Goal: Information Seeking & Learning: Learn about a topic

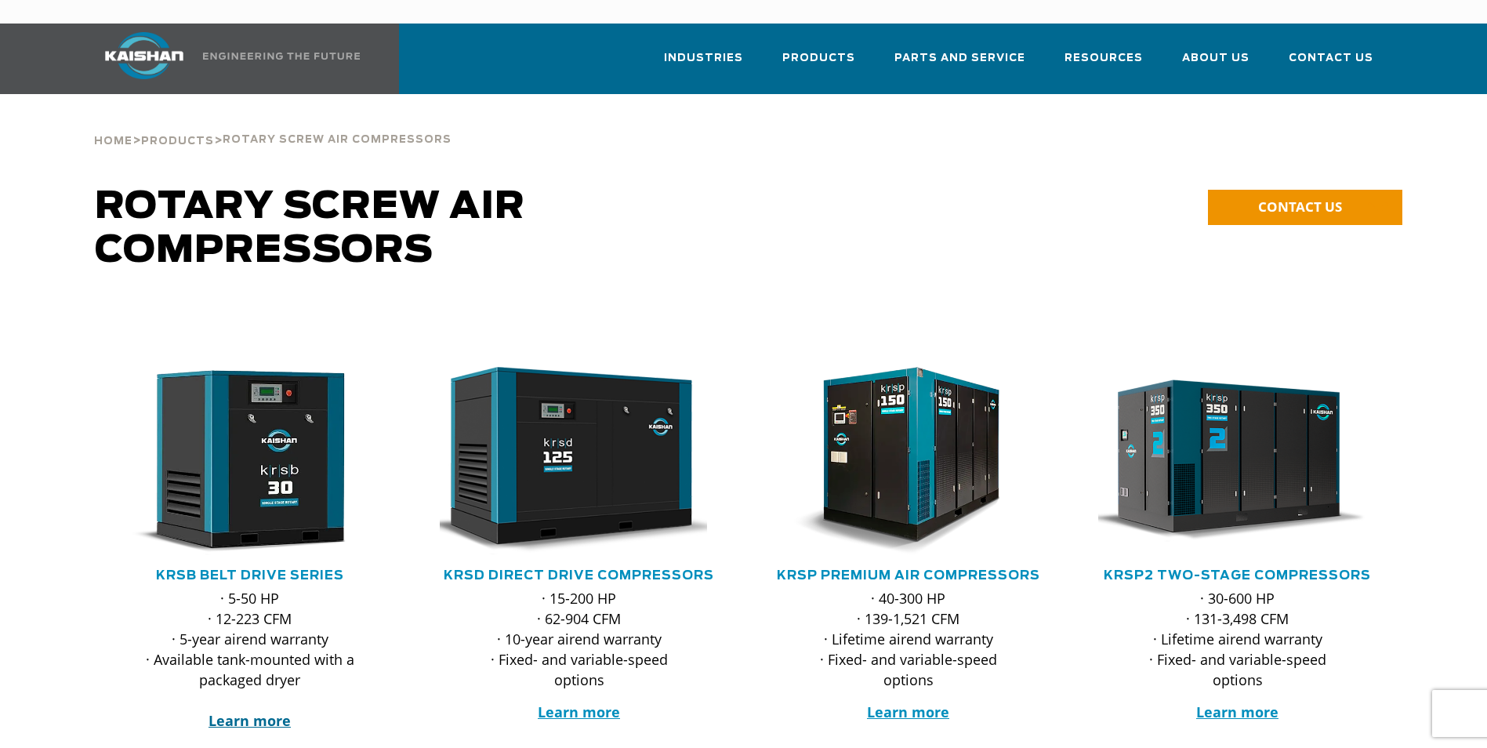
click at [271, 711] on strong "Learn more" at bounding box center [250, 720] width 82 height 19
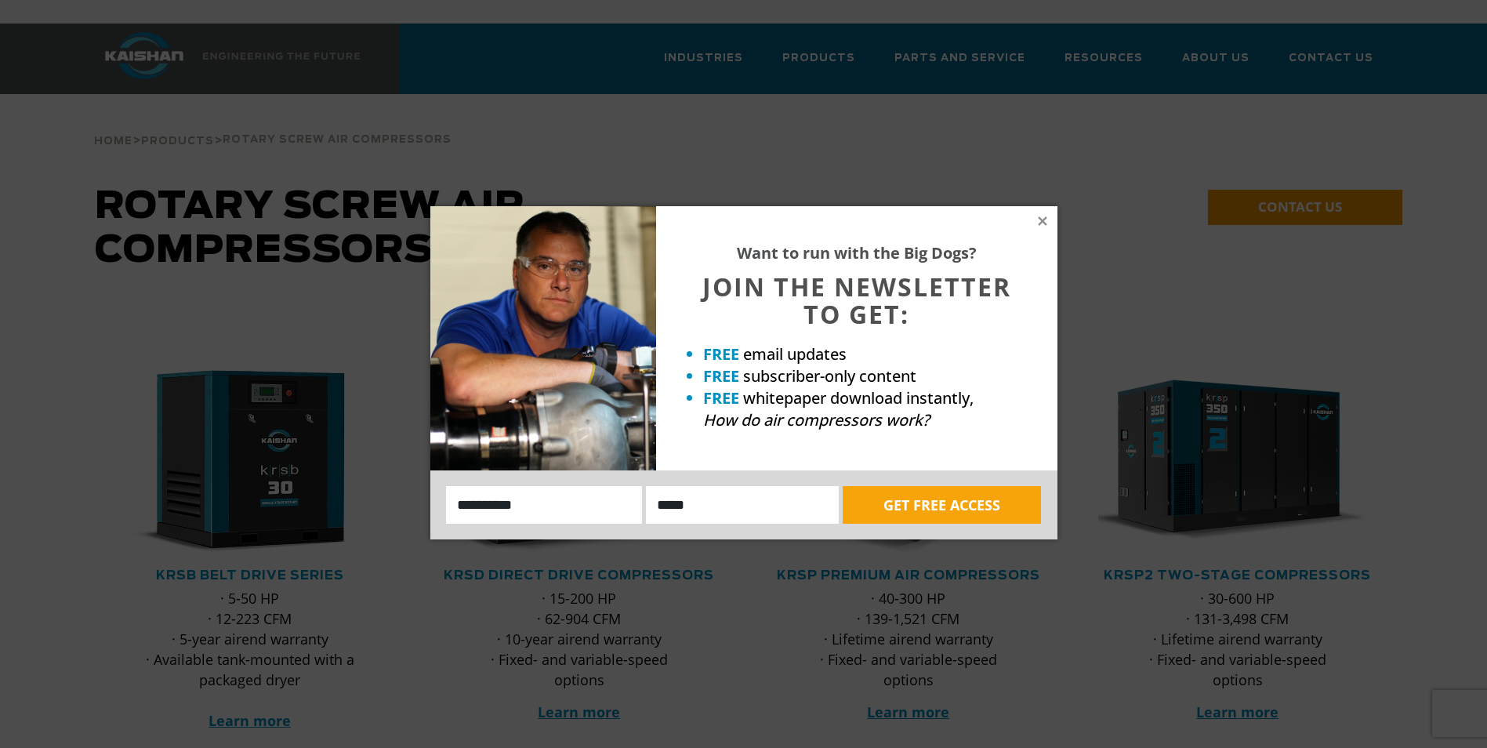
click at [1034, 214] on div "Want to run with the Big Dogs? JOIN THE NEWSLETTER TO GET: FREE email updates F…" at bounding box center [856, 338] width 401 height 264
click at [1036, 214] on div "Want to run with the Big Dogs? JOIN THE NEWSLETTER TO GET: FREE email updates F…" at bounding box center [856, 338] width 401 height 264
click at [1038, 222] on icon at bounding box center [1042, 221] width 14 height 14
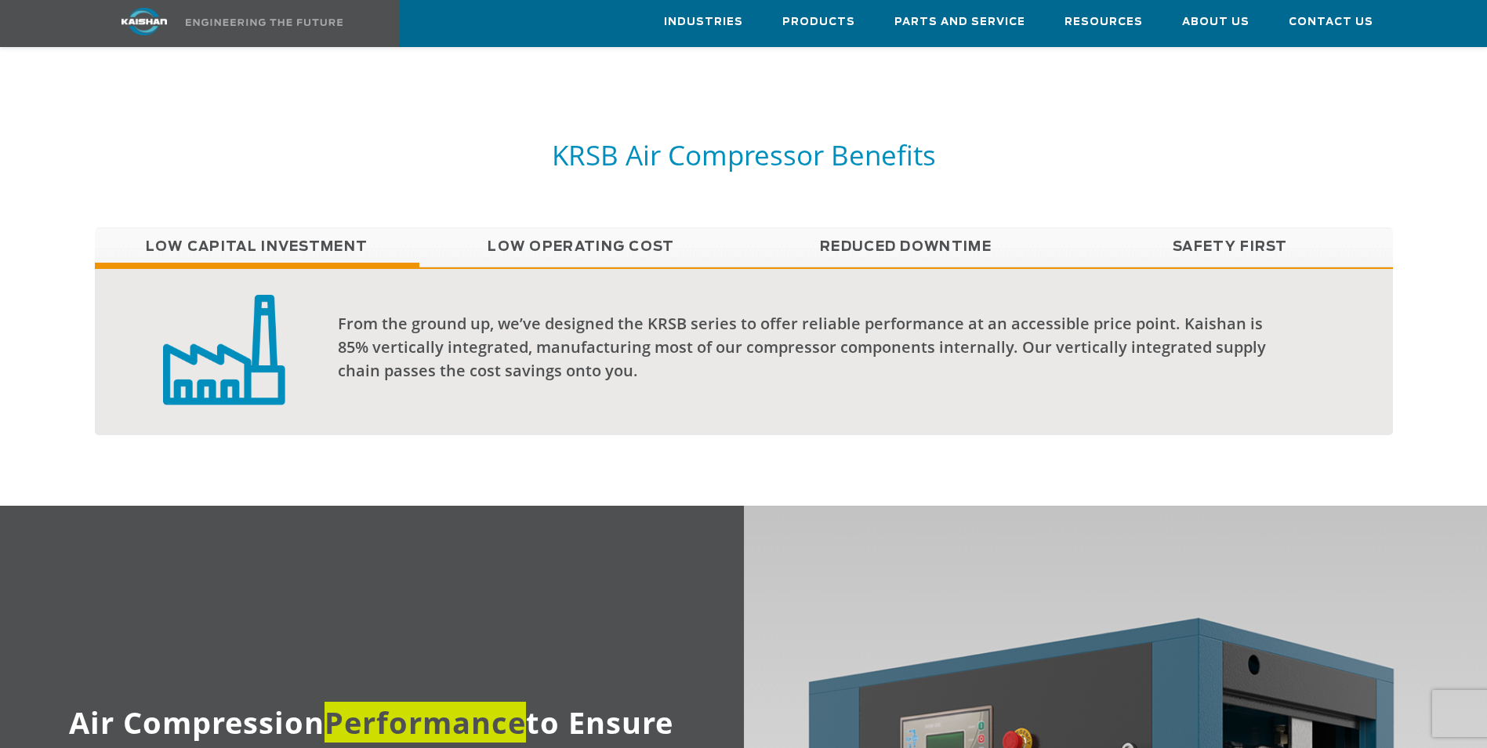
scroll to position [1333, 0]
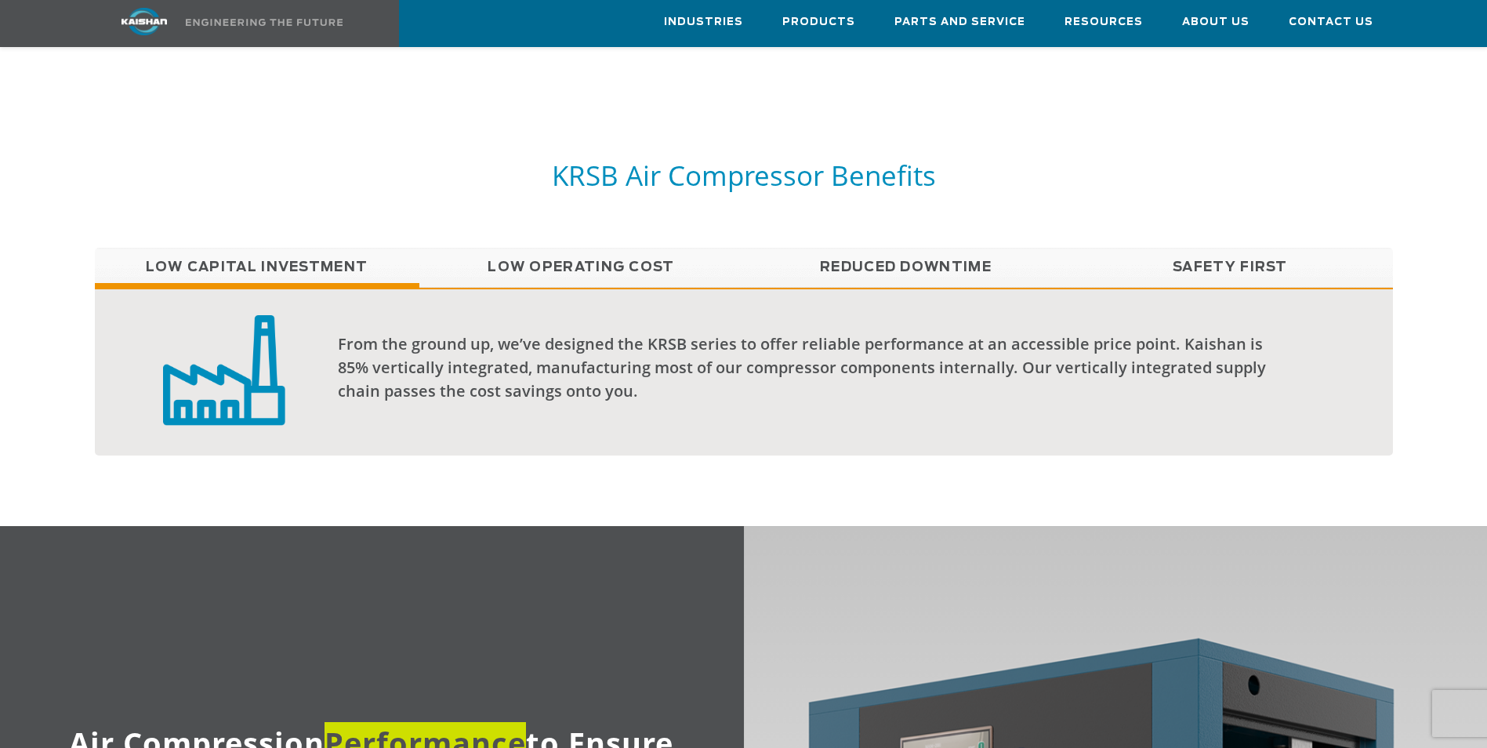
click at [549, 248] on link "Low Operating Cost" at bounding box center [581, 267] width 325 height 39
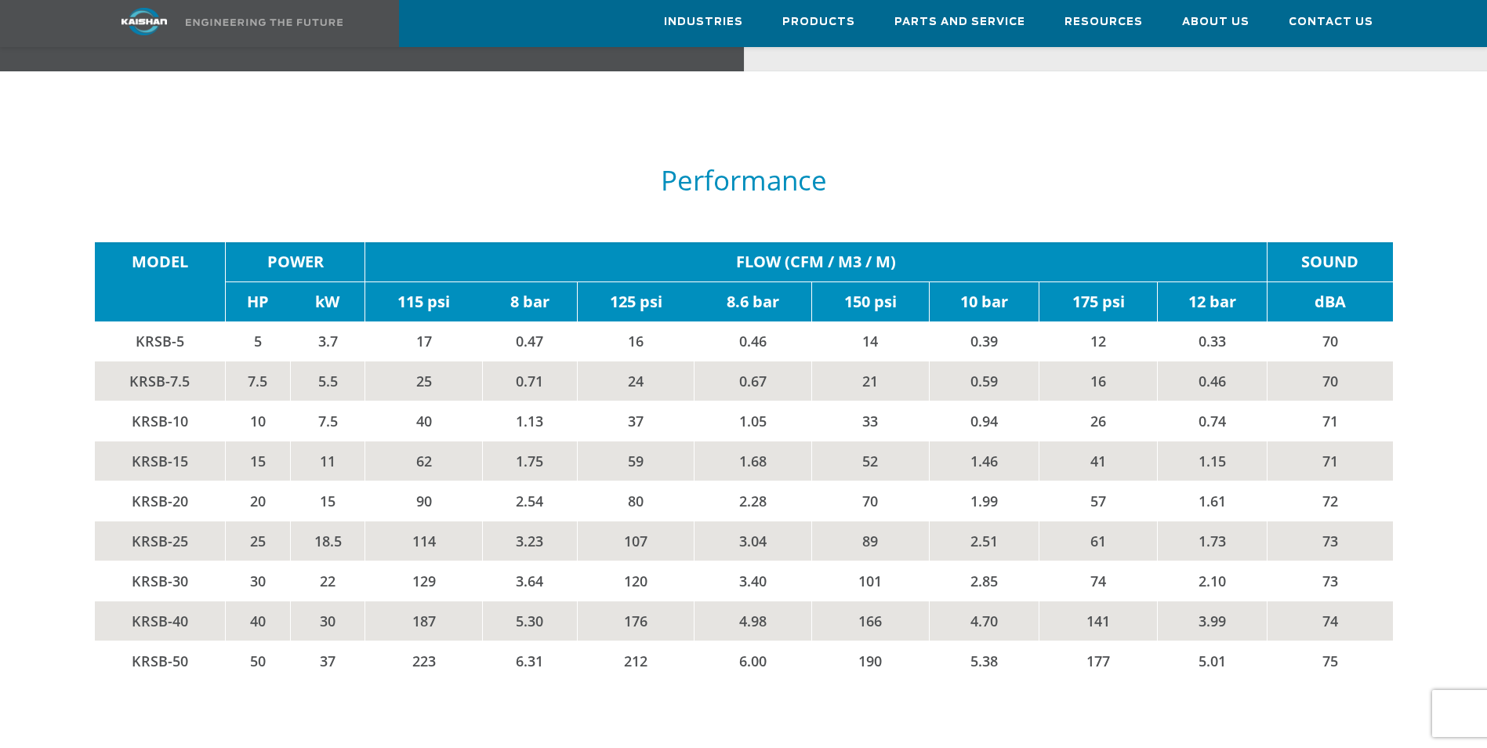
scroll to position [2665, 0]
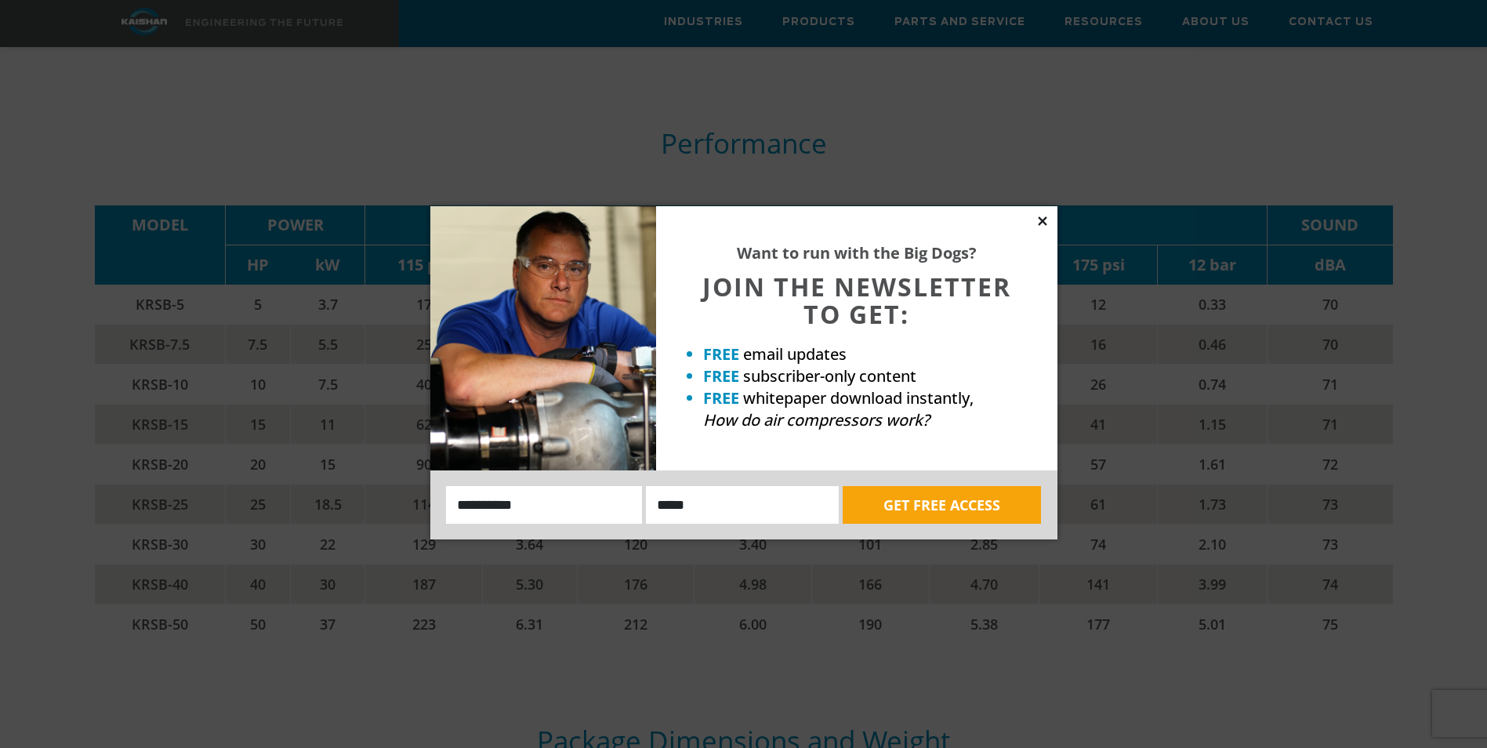
click at [1044, 220] on icon at bounding box center [1042, 221] width 14 height 14
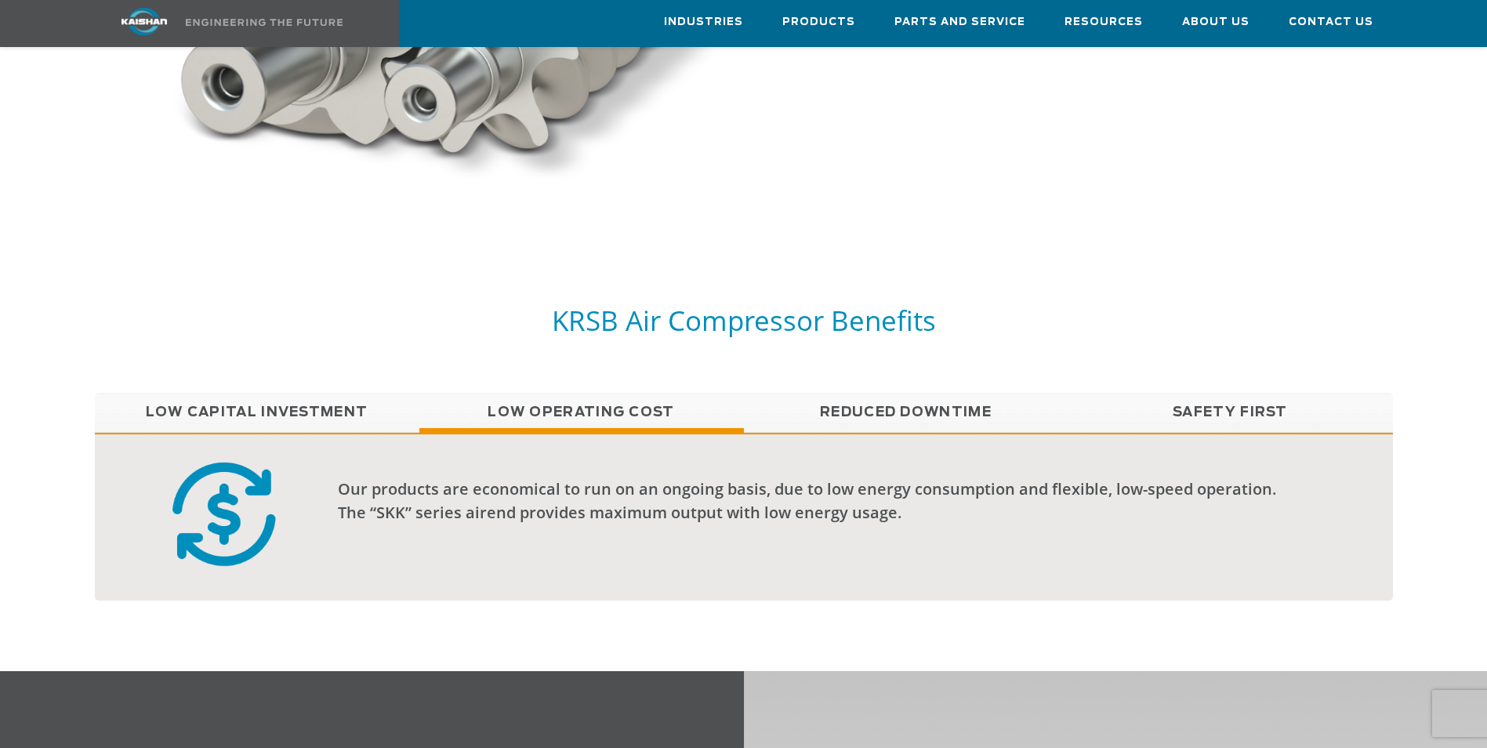
scroll to position [1176, 0]
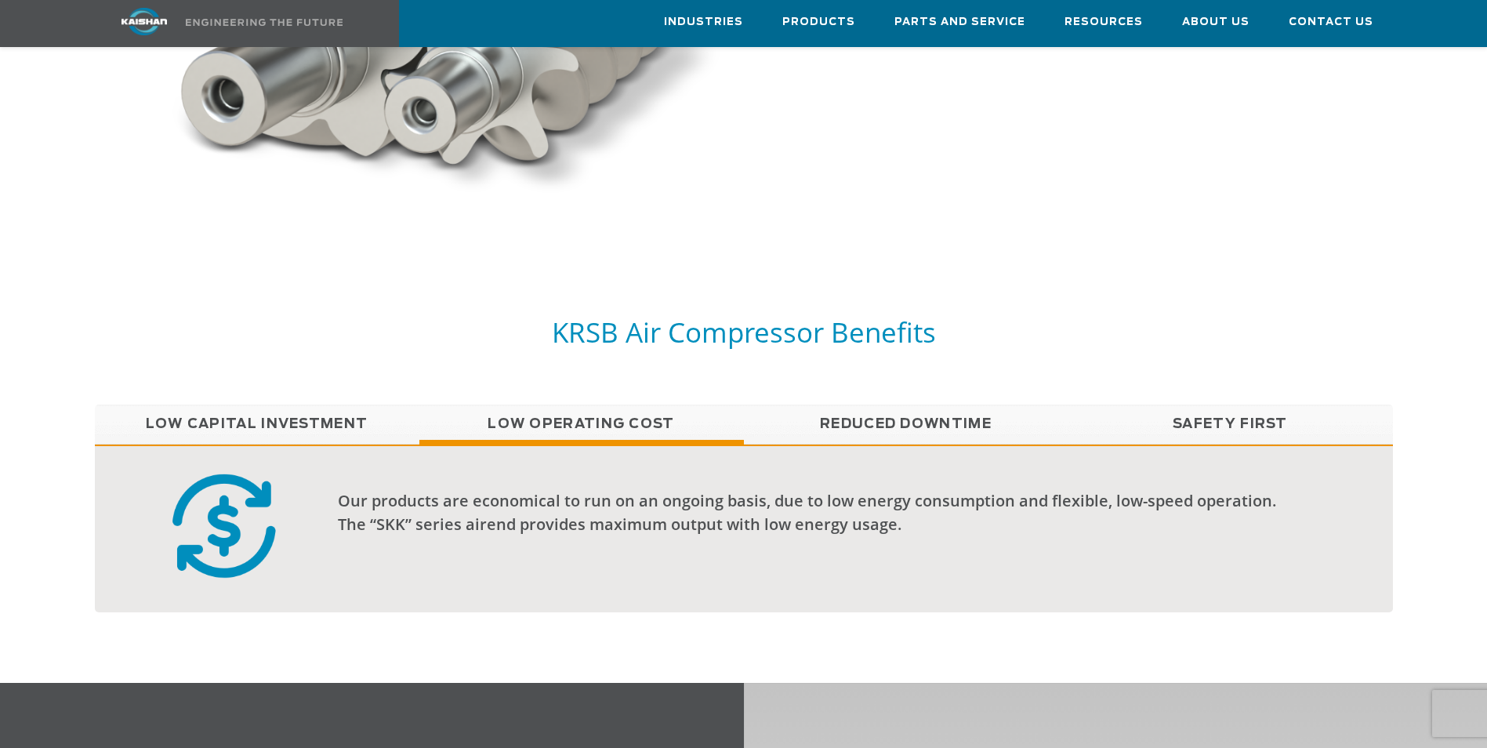
click at [861, 404] on link "Reduced Downtime" at bounding box center [906, 423] width 325 height 39
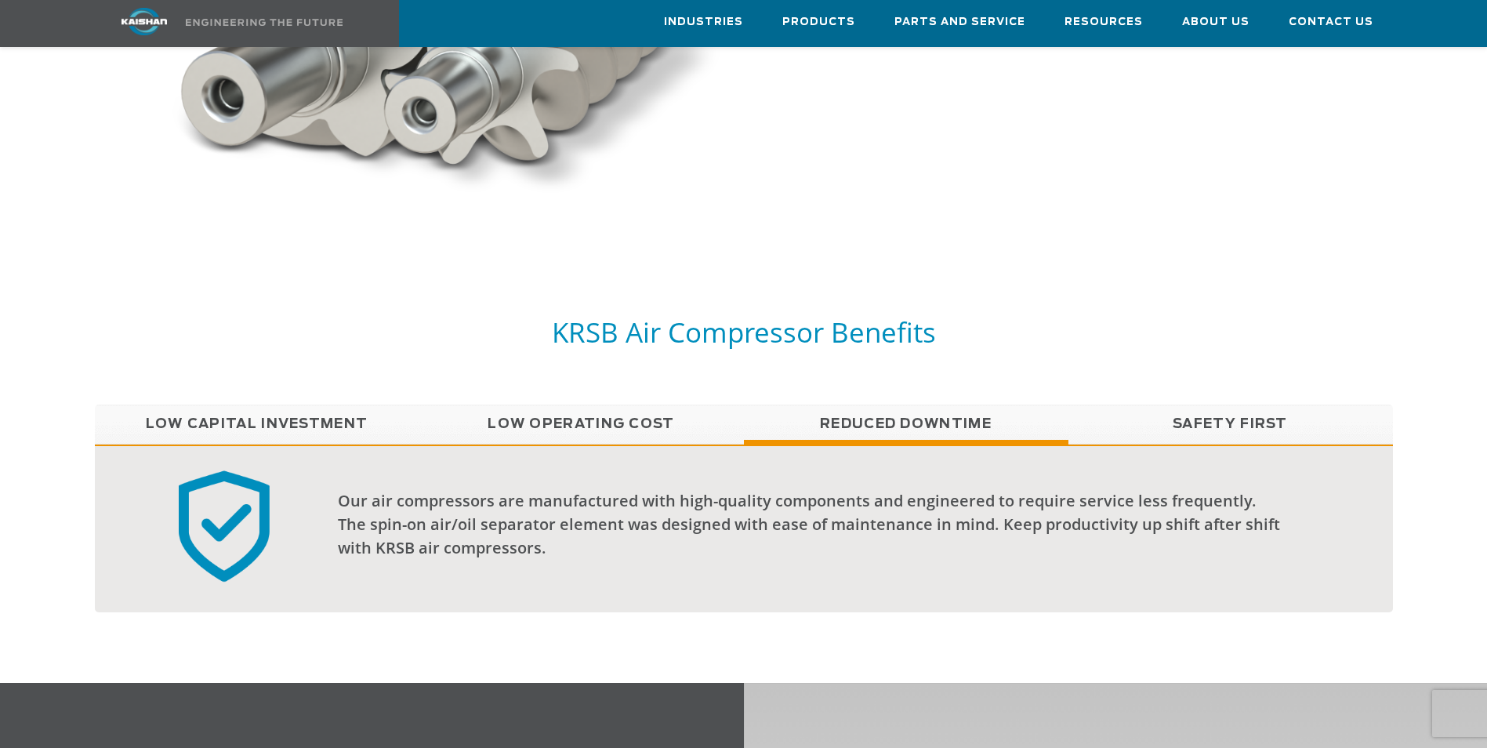
click at [1238, 404] on link "Safety First" at bounding box center [1230, 423] width 325 height 39
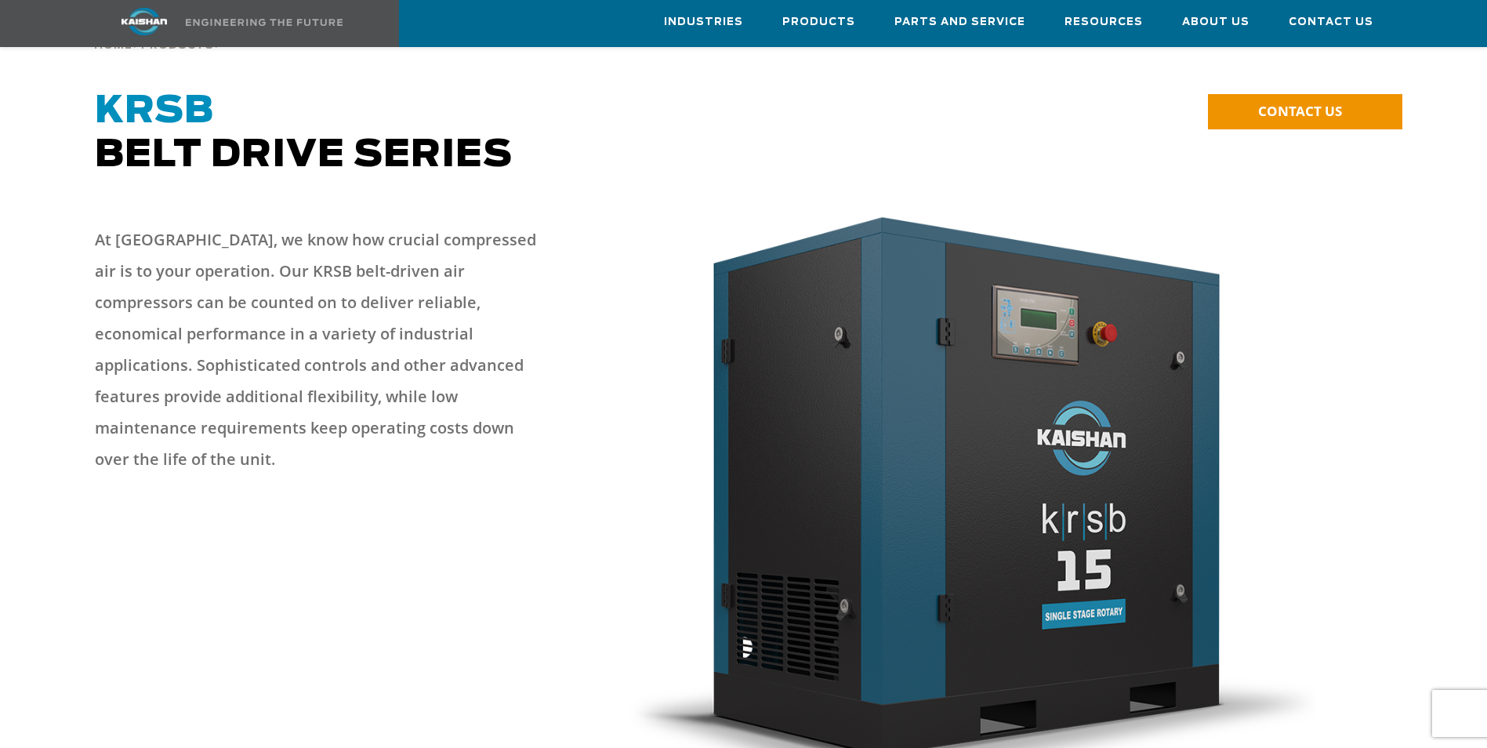
scroll to position [0, 0]
